Goal: Task Accomplishment & Management: Use online tool/utility

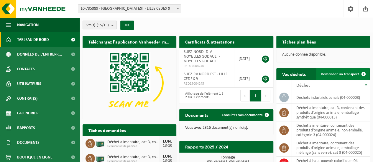
click at [333, 70] on link "Demander un transport" at bounding box center [342, 74] width 53 height 12
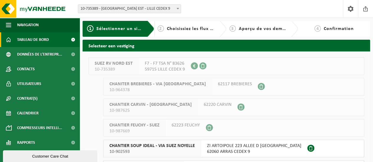
click at [48, 35] on span "Tableau de bord" at bounding box center [33, 39] width 32 height 15
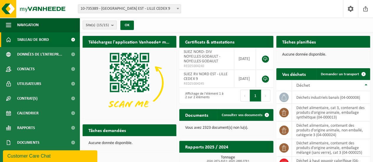
click at [370, 40] on div "Tâches planifiées Consulter votre calendrier" at bounding box center [323, 42] width 94 height 12
drag, startPoint x: 372, startPoint y: 42, endPoint x: 374, endPoint y: 63, distance: 21.4
click at [373, 63] on html "Site: 10-735389 - SUEZ RV NORD EST - LILLE CEDEX 9 10-964378 - CHANITER BREBIER…" at bounding box center [186, 81] width 373 height 162
click at [296, 49] on div "Aucune donnée disponible." at bounding box center [323, 55] width 94 height 14
click at [342, 74] on span "Demander un transport" at bounding box center [340, 75] width 38 height 4
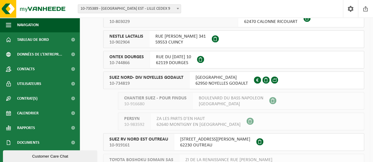
scroll to position [171, 0]
click at [187, 77] on div "SUEZ NORD- DIV NOYELLES GODAULT 10-734819" at bounding box center [146, 80] width 86 height 17
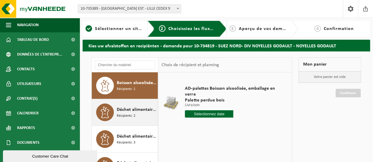
click at [125, 116] on span "Récipients: 2" at bounding box center [126, 117] width 19 height 6
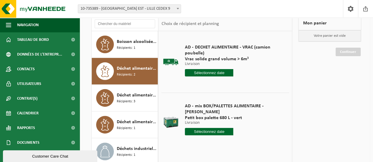
scroll to position [47, 0]
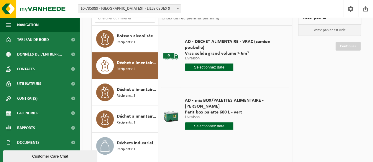
click at [197, 123] on input "text" at bounding box center [209, 126] width 48 height 7
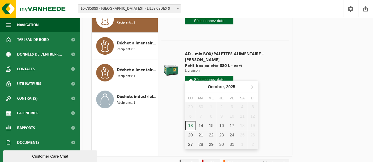
scroll to position [125, 0]
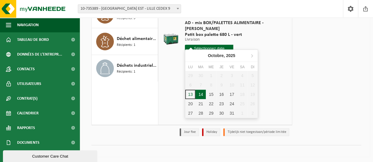
click at [198, 94] on div "14" at bounding box center [200, 94] width 10 height 9
type input "à partir de 2025-10-14"
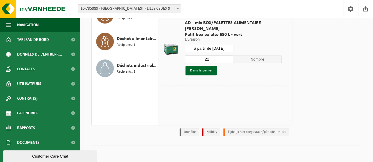
drag, startPoint x: 211, startPoint y: 54, endPoint x: 199, endPoint y: 57, distance: 12.4
click at [199, 57] on div "22 Nombre Dans le panier" at bounding box center [233, 65] width 97 height 20
type input "1"
click at [201, 66] on button "Dans le panier" at bounding box center [201, 70] width 32 height 9
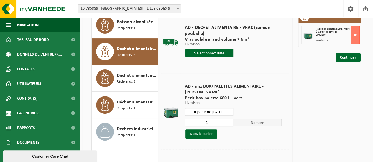
scroll to position [59, 0]
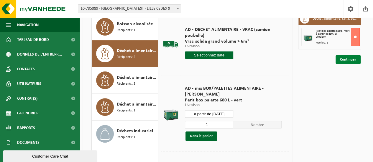
click at [339, 63] on link "Continuer" at bounding box center [348, 59] width 25 height 9
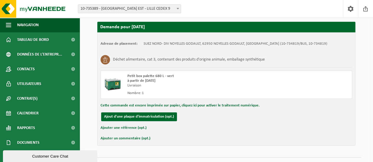
scroll to position [112, 0]
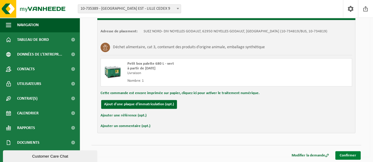
click at [346, 153] on link "Confirmer" at bounding box center [347, 156] width 25 height 9
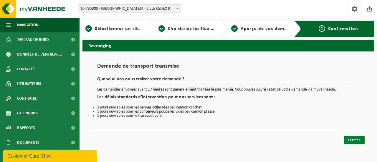
click at [351, 139] on link "Fermer" at bounding box center [354, 140] width 21 height 9
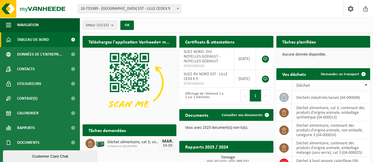
click at [333, 81] on th "Déchet" at bounding box center [331, 85] width 78 height 11
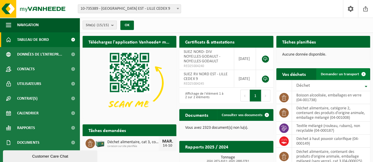
click at [331, 76] on span "Demander un transport" at bounding box center [340, 75] width 38 height 4
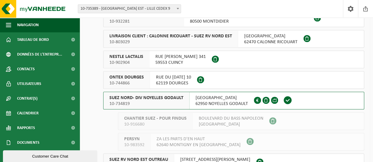
scroll to position [149, 0]
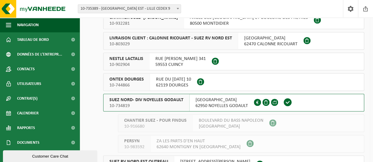
click at [190, 99] on div "RUE MALFIDANO 62950 NOYELLES GODAULT FR34.345.306.880" at bounding box center [222, 102] width 64 height 17
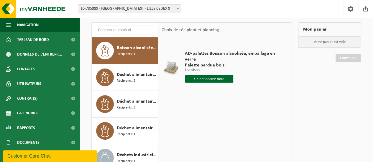
scroll to position [40, 0]
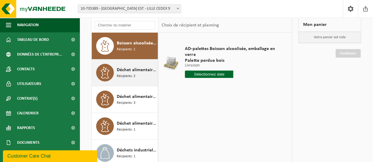
click at [124, 80] on div "Déchet alimentaire, cat 3, contenant des produits d'origine animale, emballage …" at bounding box center [137, 73] width 40 height 18
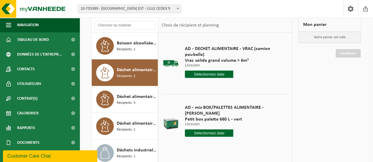
click at [200, 130] on input "text" at bounding box center [209, 133] width 48 height 7
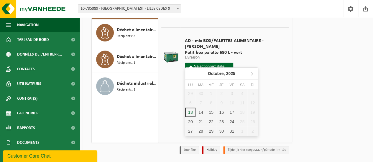
scroll to position [109, 0]
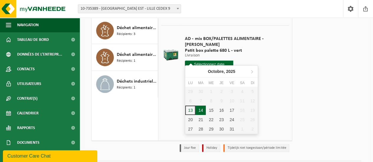
click at [201, 107] on div "14" at bounding box center [200, 110] width 10 height 9
type input "à partir de 2025-10-14"
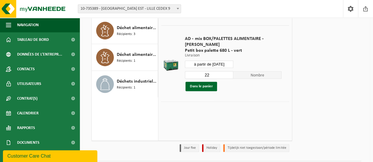
drag, startPoint x: 212, startPoint y: 67, endPoint x: 201, endPoint y: 70, distance: 10.9
click at [201, 71] on input "22" at bounding box center [209, 75] width 48 height 8
type input "1"
click at [199, 85] on button "Dans le panier" at bounding box center [201, 86] width 32 height 9
click at [208, 82] on button "Dans le panier" at bounding box center [201, 86] width 32 height 9
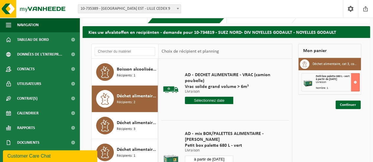
scroll to position [8, 0]
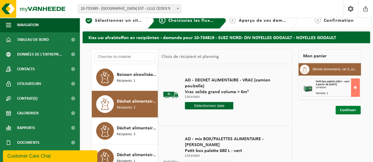
click at [344, 109] on link "Continuer" at bounding box center [348, 110] width 25 height 9
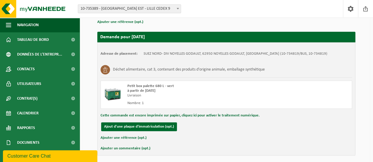
scroll to position [112, 0]
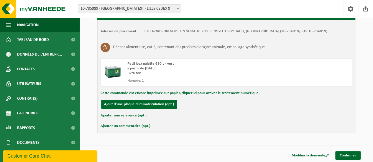
click at [342, 160] on div "Navigation Clôturer Tableau de bord Données de l'entrepr... Contacts Utilisateu…" at bounding box center [186, 25] width 373 height 275
click at [341, 153] on link "Confirmer" at bounding box center [347, 156] width 25 height 9
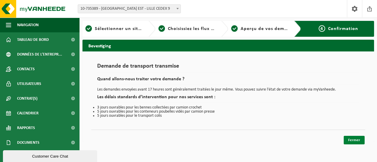
click at [354, 141] on link "Fermer" at bounding box center [354, 140] width 21 height 9
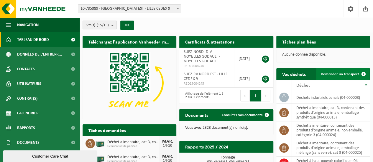
click at [346, 75] on span "Demander un transport" at bounding box center [340, 75] width 38 height 4
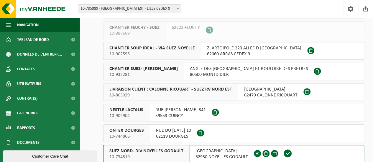
scroll to position [124, 0]
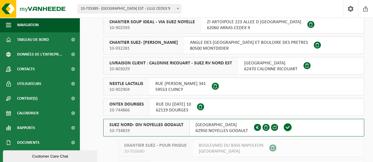
click at [203, 126] on span "RUE MALFIDANO" at bounding box center [221, 125] width 52 height 6
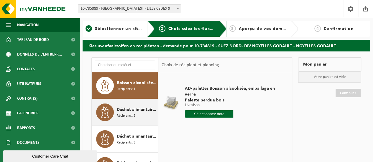
click at [140, 108] on span "Déchet alimentaire, cat 3, contenant des produits d'origine animale, emballage …" at bounding box center [137, 109] width 40 height 7
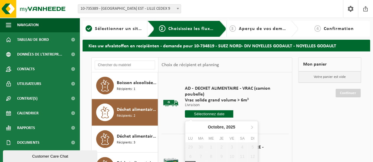
click at [216, 113] on input "text" at bounding box center [209, 114] width 48 height 7
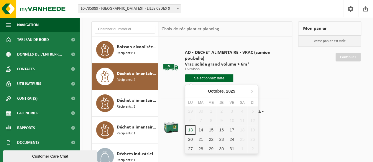
scroll to position [46, 0]
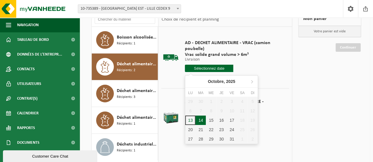
click at [200, 122] on div "14" at bounding box center [200, 120] width 10 height 9
type input "à partir de 2025-10-14"
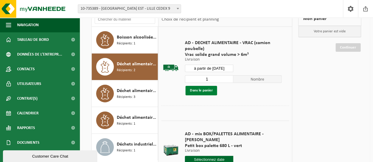
click at [204, 91] on button "Dans le panier" at bounding box center [201, 90] width 32 height 9
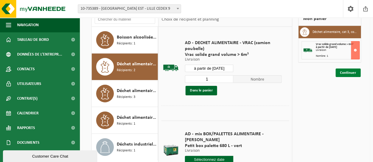
click at [345, 74] on link "Continuer" at bounding box center [348, 73] width 25 height 9
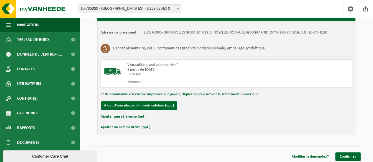
scroll to position [112, 0]
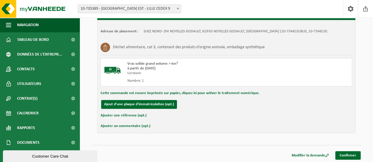
click at [344, 149] on div "Modifier la demande Confirmer" at bounding box center [226, 148] width 270 height 6
drag, startPoint x: 358, startPoint y: 140, endPoint x: 357, endPoint y: 147, distance: 7.6
click at [358, 140] on div "Ci-dessous vous trouvez un aperçu de votre demande, groupée par date. Si vous d…" at bounding box center [226, 49] width 287 height 218
click at [345, 154] on link "Confirmer" at bounding box center [347, 156] width 25 height 9
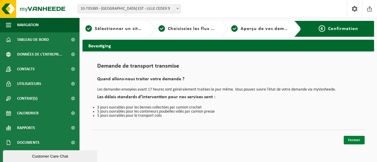
click at [352, 142] on link "Fermer" at bounding box center [354, 140] width 21 height 9
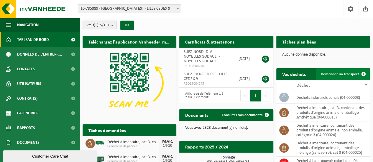
click at [347, 72] on link "Demander un transport" at bounding box center [342, 74] width 53 height 12
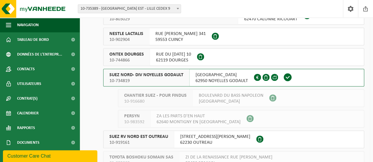
scroll to position [168, 0]
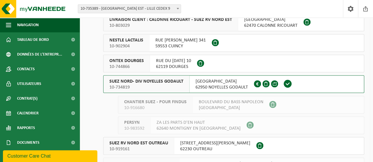
click at [204, 84] on span "[GEOGRAPHIC_DATA]" at bounding box center [221, 82] width 52 height 6
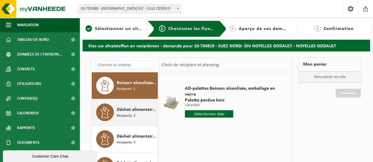
click at [139, 114] on div "Déchet alimentaire, cat 3, contenant des produits d'origine animale, emballage …" at bounding box center [137, 113] width 40 height 18
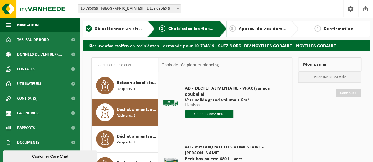
click at [209, 106] on p "Livraison" at bounding box center [233, 105] width 97 height 4
click at [209, 108] on div "AD - DECHET ALIMENTAIRE - VRAC (camion poubelle) Vrac solide grand volume > 6m³…" at bounding box center [233, 103] width 103 height 47
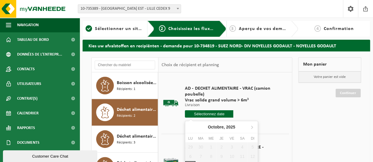
click at [206, 115] on input "text" at bounding box center [209, 114] width 48 height 7
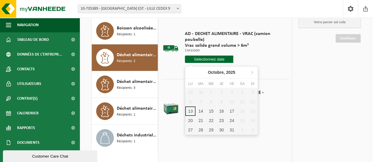
scroll to position [56, 0]
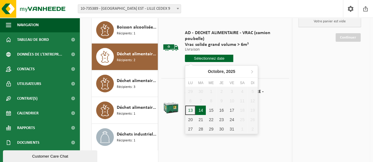
click at [199, 109] on div "14" at bounding box center [200, 110] width 10 height 9
type input "à partir de 2025-10-14"
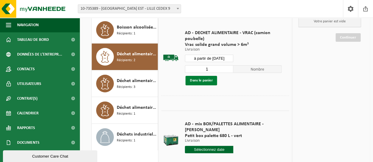
click at [199, 76] on button "Dans le panier" at bounding box center [201, 80] width 32 height 9
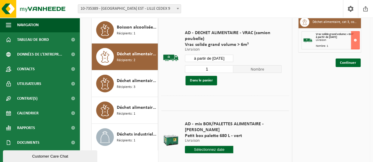
click at [347, 66] on div "Mon panier Déchet alimentaire, cat 3, contenant des produits d'origine animale,…" at bounding box center [329, 105] width 69 height 207
click at [351, 63] on link "Continuer" at bounding box center [348, 63] width 25 height 9
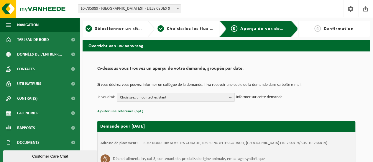
scroll to position [112, 0]
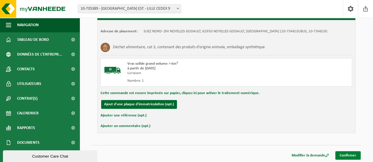
click at [342, 152] on link "Confirmer" at bounding box center [347, 156] width 25 height 9
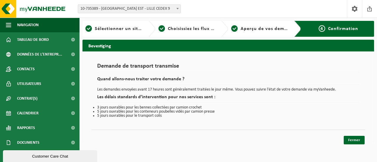
click at [356, 135] on div "Fermer" at bounding box center [228, 133] width 274 height 6
click at [354, 139] on link "Fermer" at bounding box center [354, 140] width 21 height 9
